Goal: Information Seeking & Learning: Learn about a topic

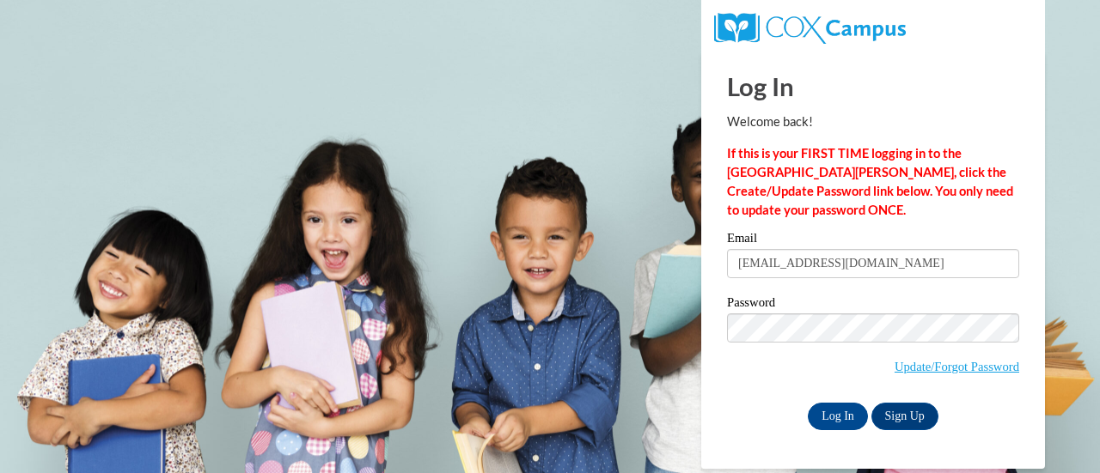
type input "kuehnlm@w-csd.org"
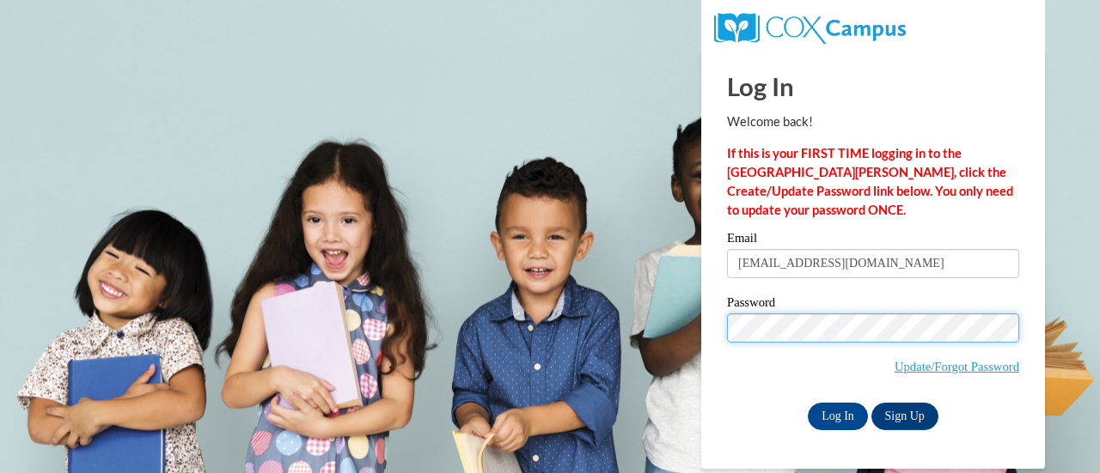
click at [807, 403] on input "Log In" at bounding box center [837, 416] width 60 height 27
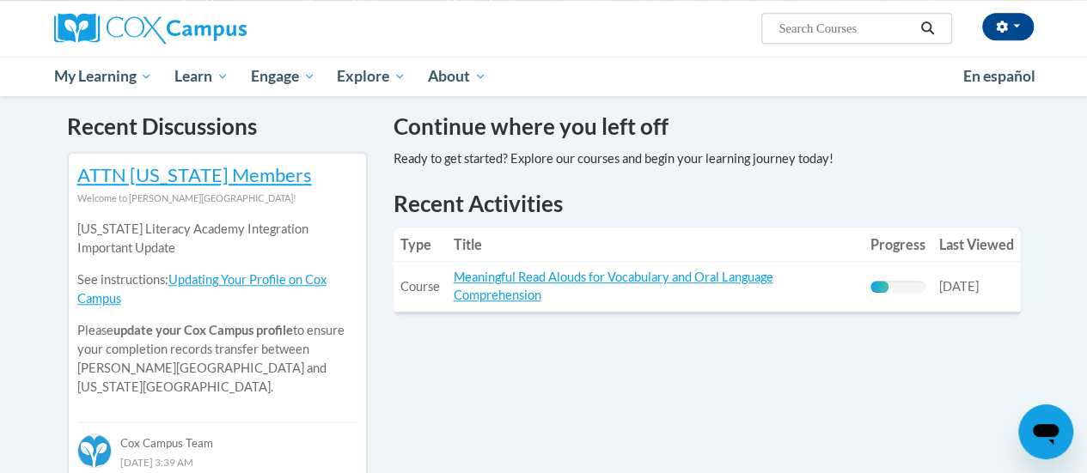
scroll to position [520, 0]
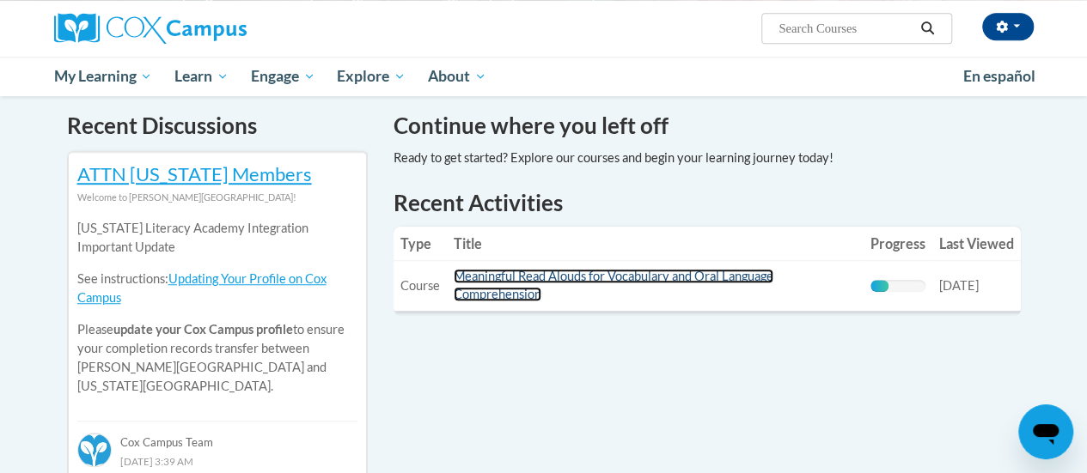
click at [547, 277] on link "Meaningful Read Alouds for Vocabulary and Oral Language Comprehension" at bounding box center [614, 285] width 320 height 33
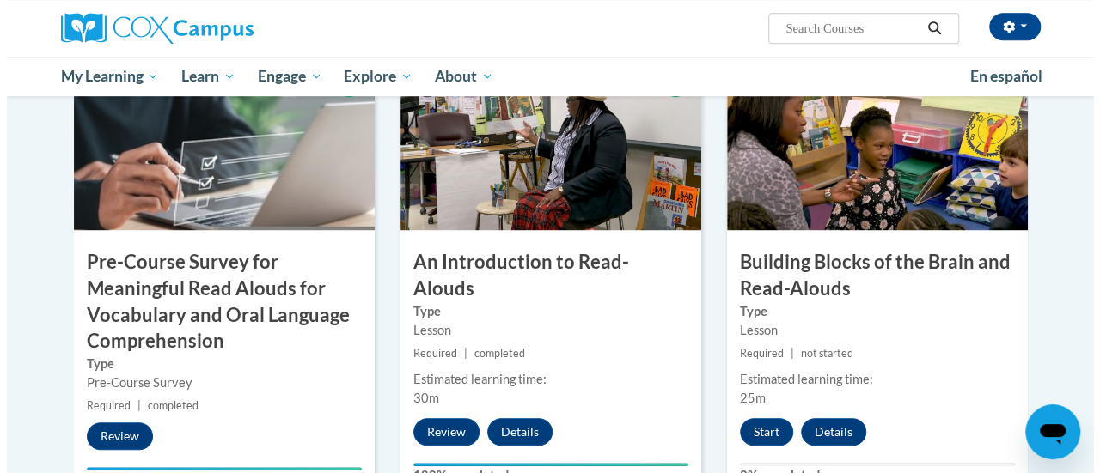
scroll to position [455, 0]
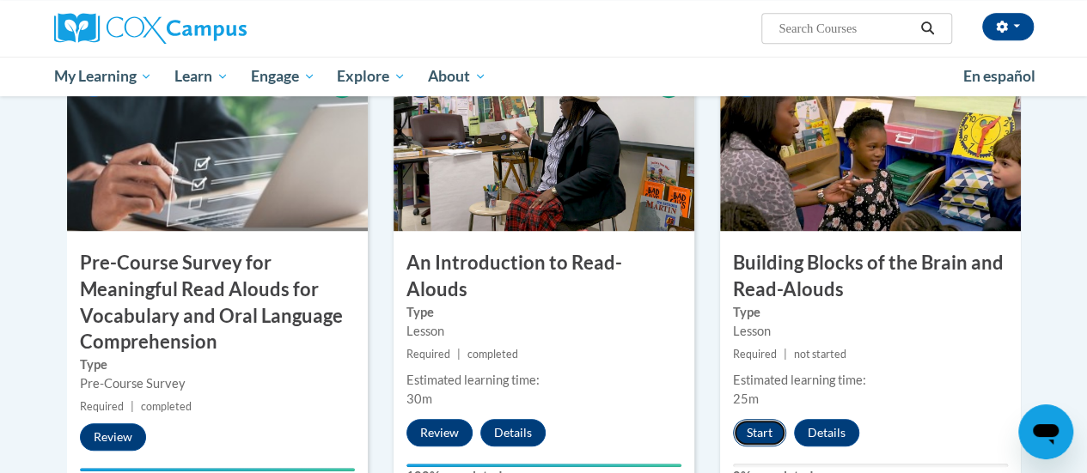
click at [759, 438] on button "Start" at bounding box center [759, 432] width 53 height 27
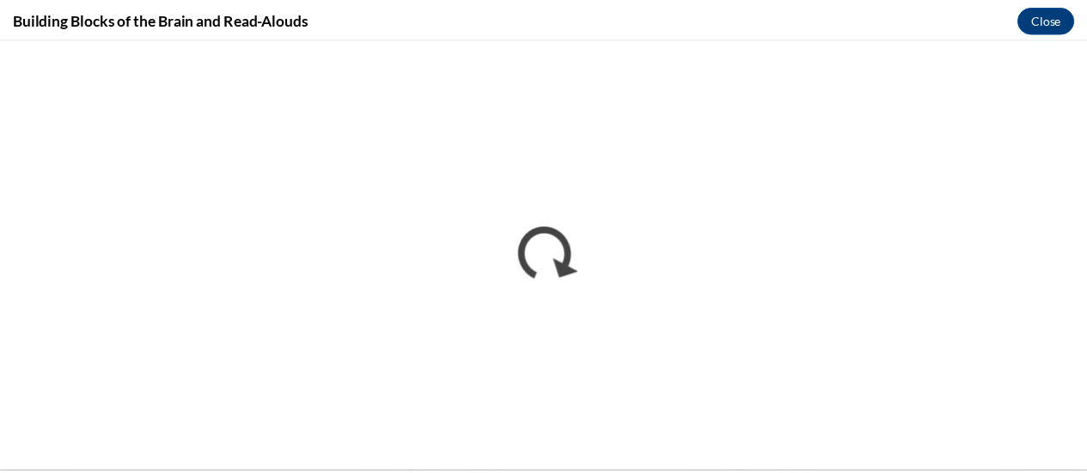
scroll to position [0, 0]
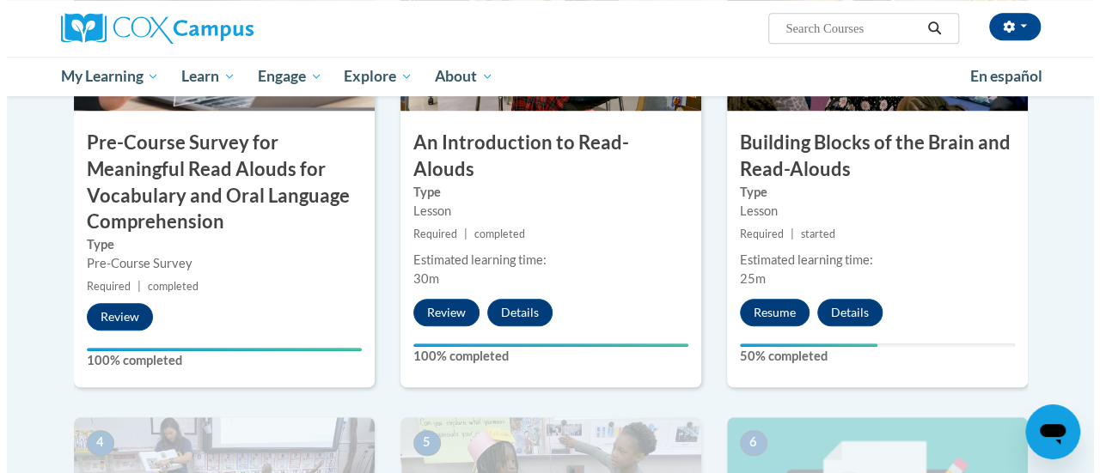
scroll to position [546, 0]
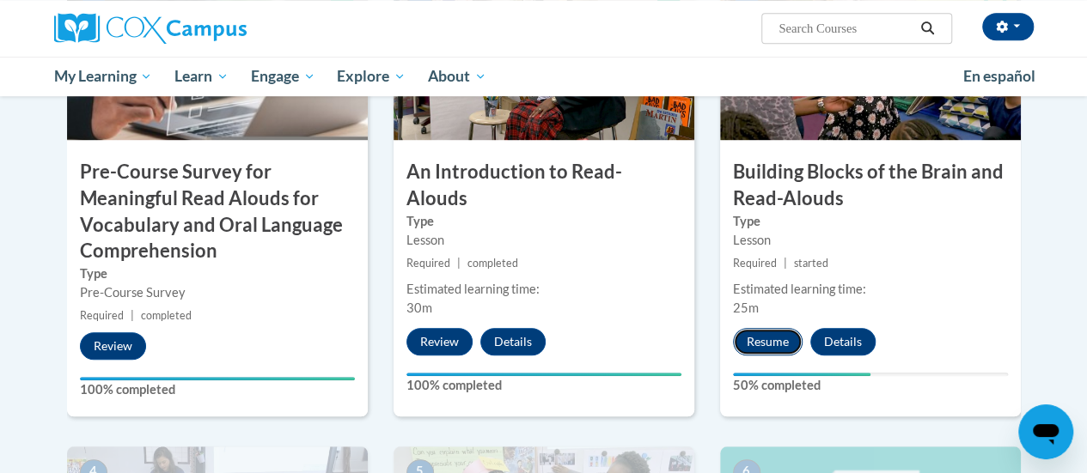
click at [765, 335] on button "Resume" at bounding box center [768, 341] width 70 height 27
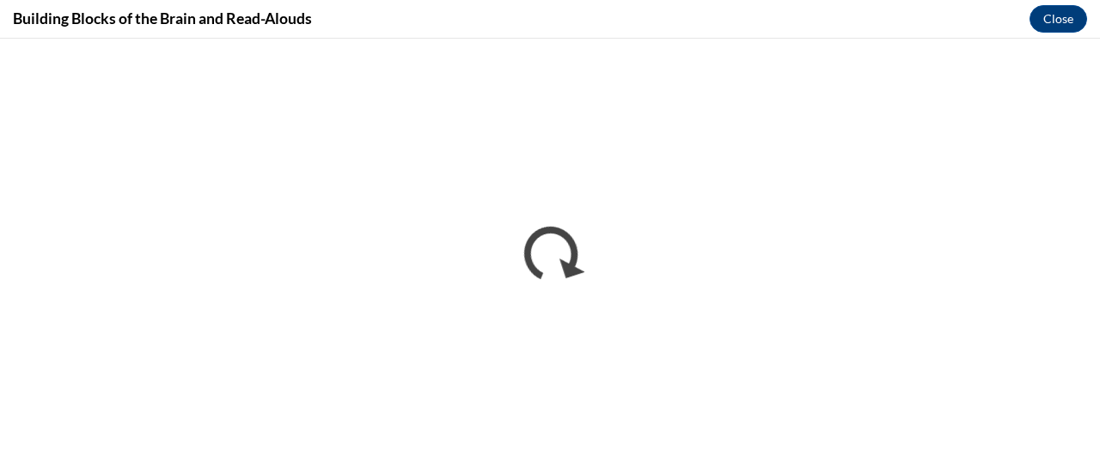
scroll to position [0, 0]
